Goal: Use online tool/utility: Utilize a website feature to perform a specific function

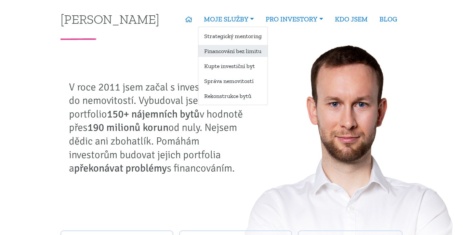
click at [233, 49] on link "Financování bez limitu" at bounding box center [233, 51] width 69 height 12
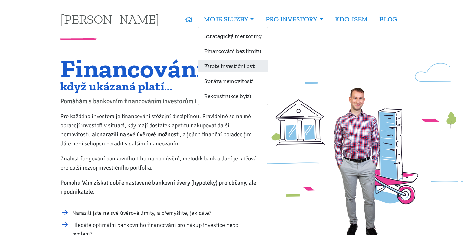
click at [232, 62] on link "Kupte investiční byt" at bounding box center [233, 66] width 69 height 12
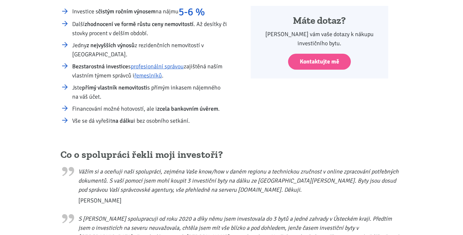
scroll to position [196, 0]
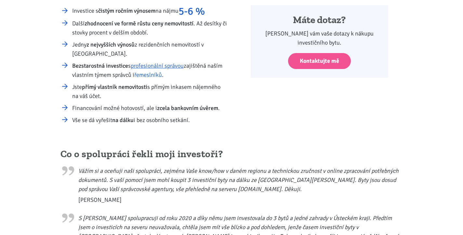
click at [154, 76] on link "řemeslníků" at bounding box center [148, 74] width 28 height 7
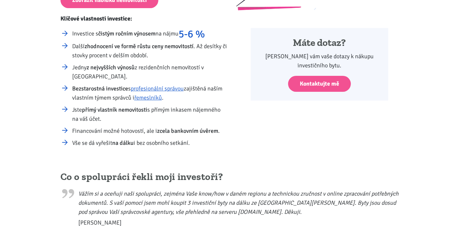
scroll to position [167, 0]
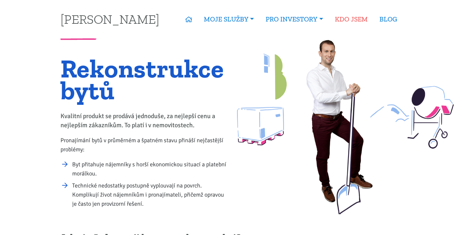
click at [355, 15] on link "KDO JSEM" at bounding box center [351, 19] width 45 height 15
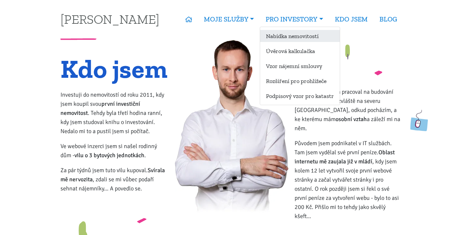
click at [287, 38] on link "Nabídka nemovitostí" at bounding box center [300, 36] width 80 height 12
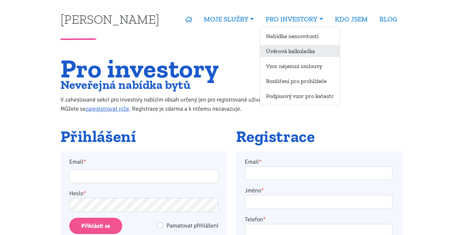
click at [297, 54] on link "Úvěrová kalkulačka" at bounding box center [300, 51] width 80 height 12
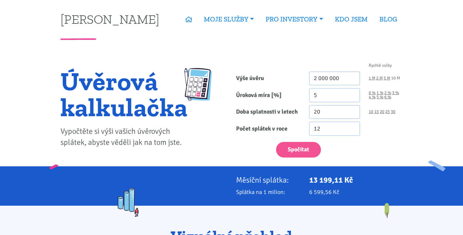
click at [396, 79] on link "10 M" at bounding box center [396, 78] width 9 height 4
click at [390, 78] on link "5 M" at bounding box center [387, 78] width 7 height 4
click at [381, 78] on link "2 M" at bounding box center [380, 78] width 7 height 4
type input "2 000 000"
click at [354, 110] on input "29" at bounding box center [335, 112] width 51 height 14
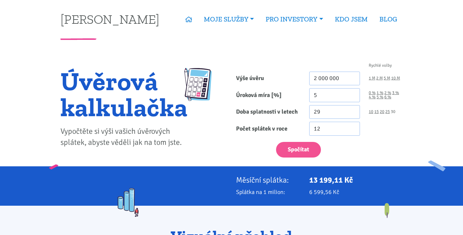
click at [393, 113] on link "30" at bounding box center [393, 112] width 5 height 4
type input "30"
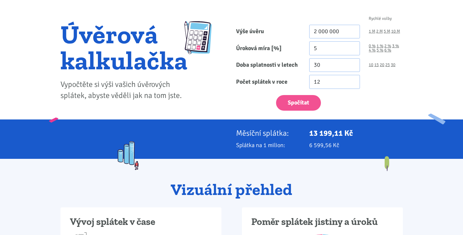
scroll to position [47, 0]
click at [386, 34] on link "5 M" at bounding box center [387, 31] width 7 height 4
click at [317, 32] on input "5 000 000" at bounding box center [335, 32] width 51 height 14
type input "6 500 000"
